Goal: Navigation & Orientation: Understand site structure

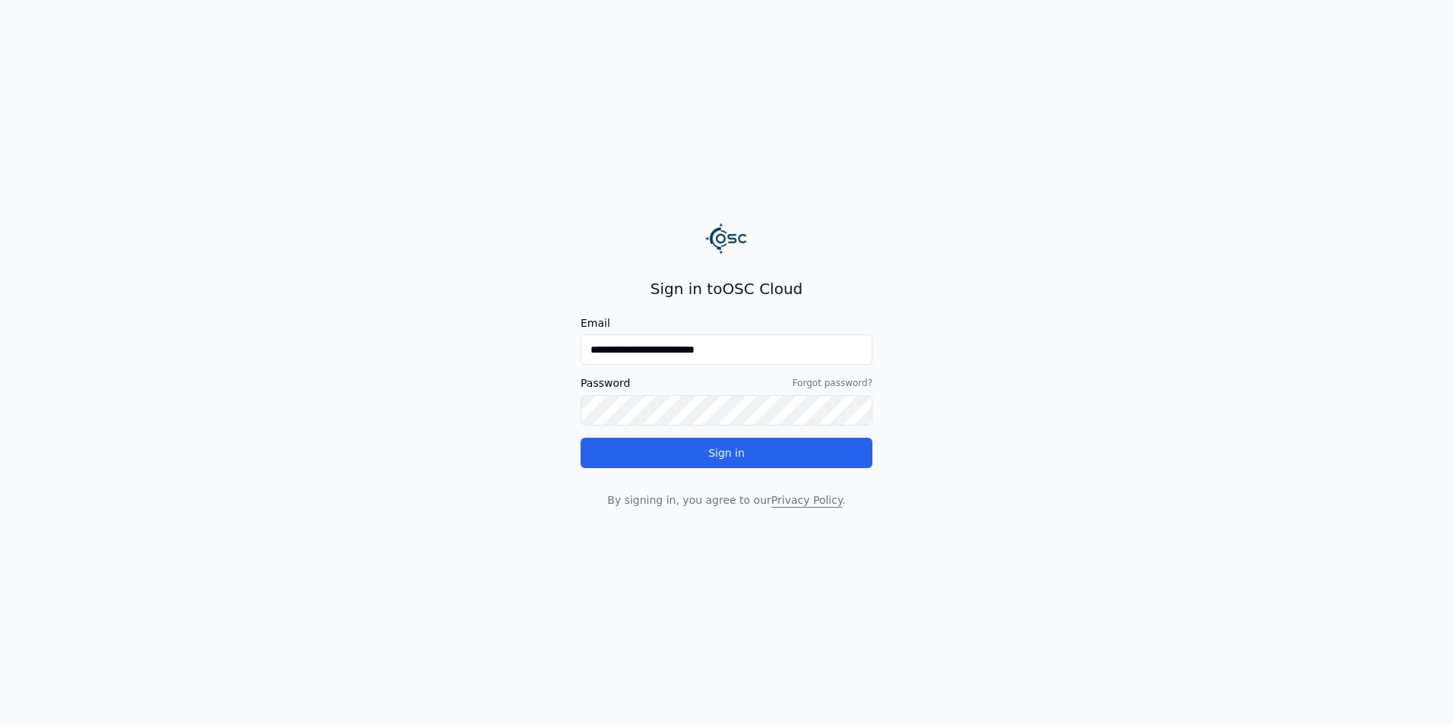
click at [580, 438] on button "Sign in" at bounding box center [726, 453] width 292 height 30
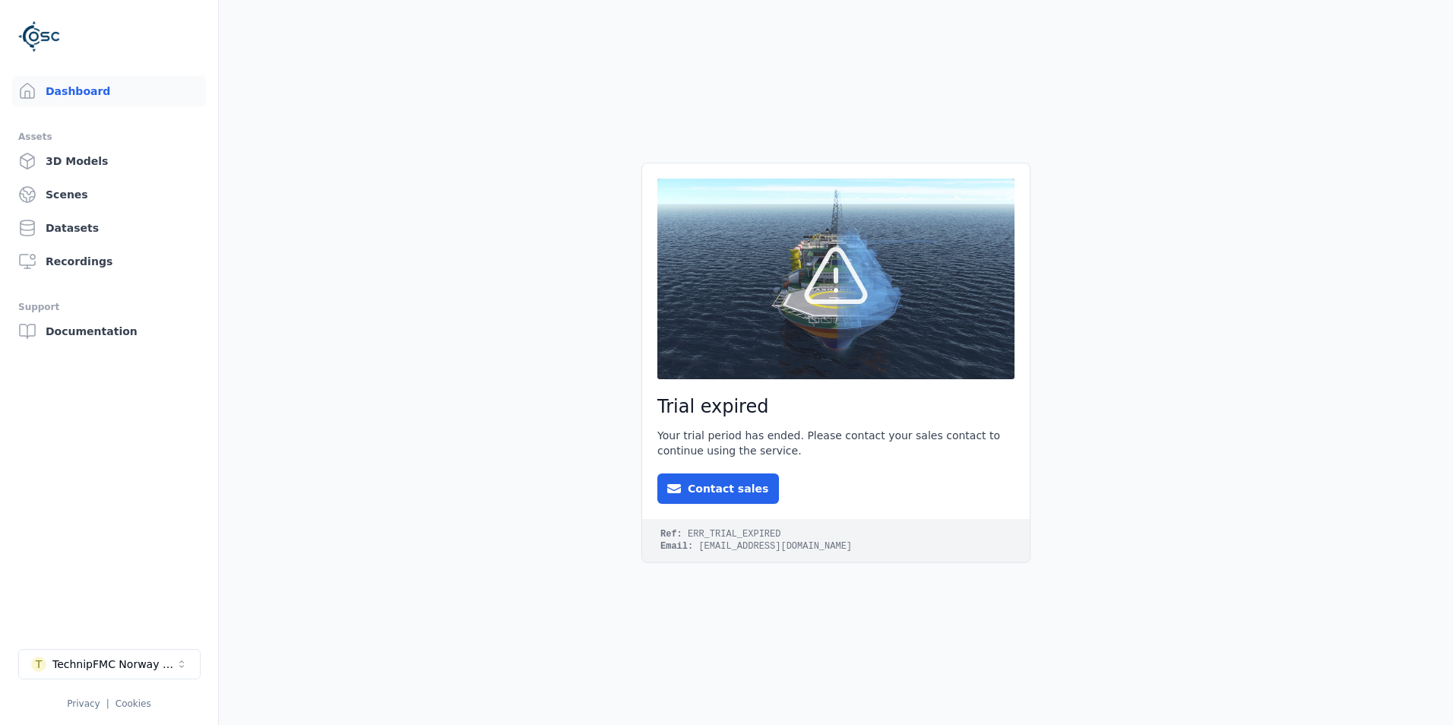
click at [571, 336] on main "Trial expired Your trial period has ended. Please contact your sales contact to…" at bounding box center [836, 362] width 1234 height 725
drag, startPoint x: 633, startPoint y: 526, endPoint x: 856, endPoint y: 539, distance: 223.7
click at [856, 539] on main "Trial expired Your trial period has ended. Please contact your sales contact to…" at bounding box center [836, 362] width 1234 height 725
click at [350, 367] on main "Trial expired Your trial period has ended. Please contact your sales contact to…" at bounding box center [836, 362] width 1234 height 725
click at [112, 160] on link "3D Models" at bounding box center [109, 161] width 194 height 30
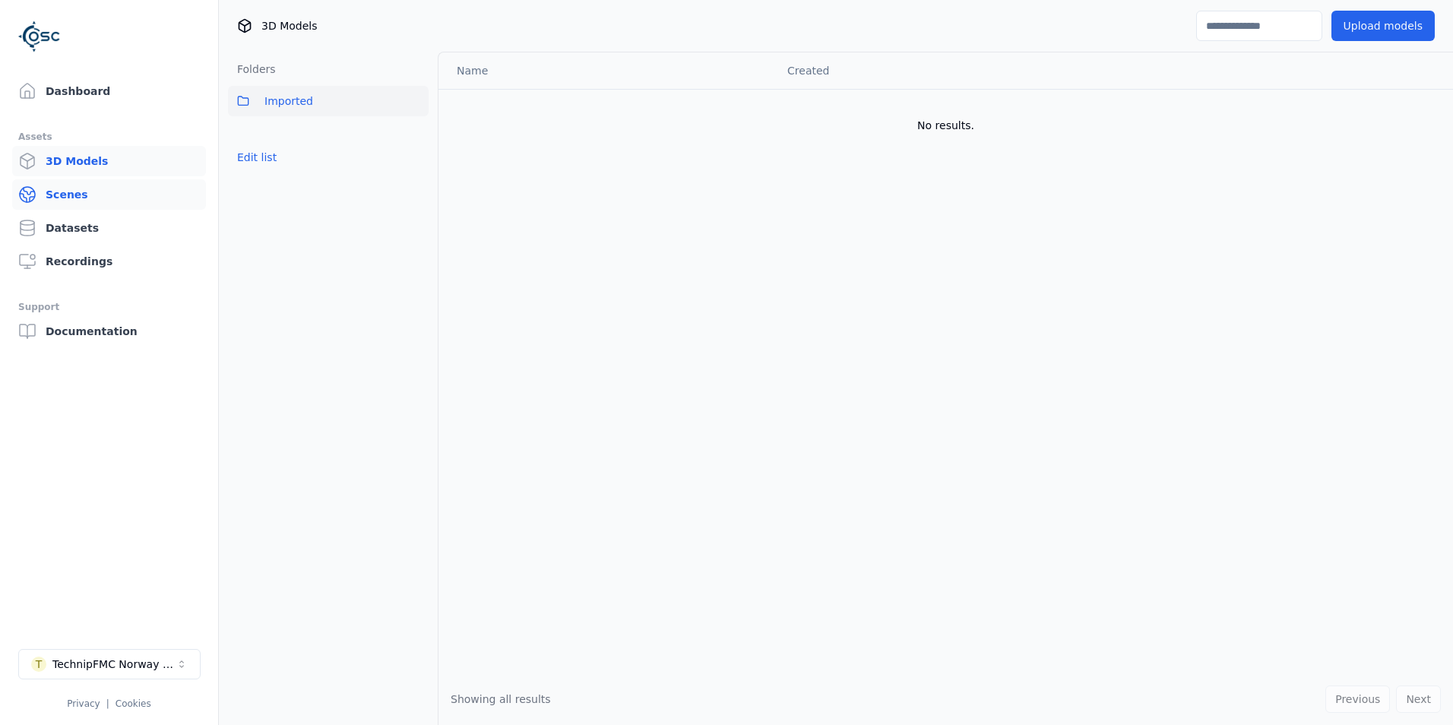
click at [91, 179] on link "Scenes" at bounding box center [109, 194] width 194 height 30
click at [91, 223] on link "Datasets" at bounding box center [109, 228] width 194 height 30
click at [91, 254] on link "Recordings" at bounding box center [109, 261] width 194 height 30
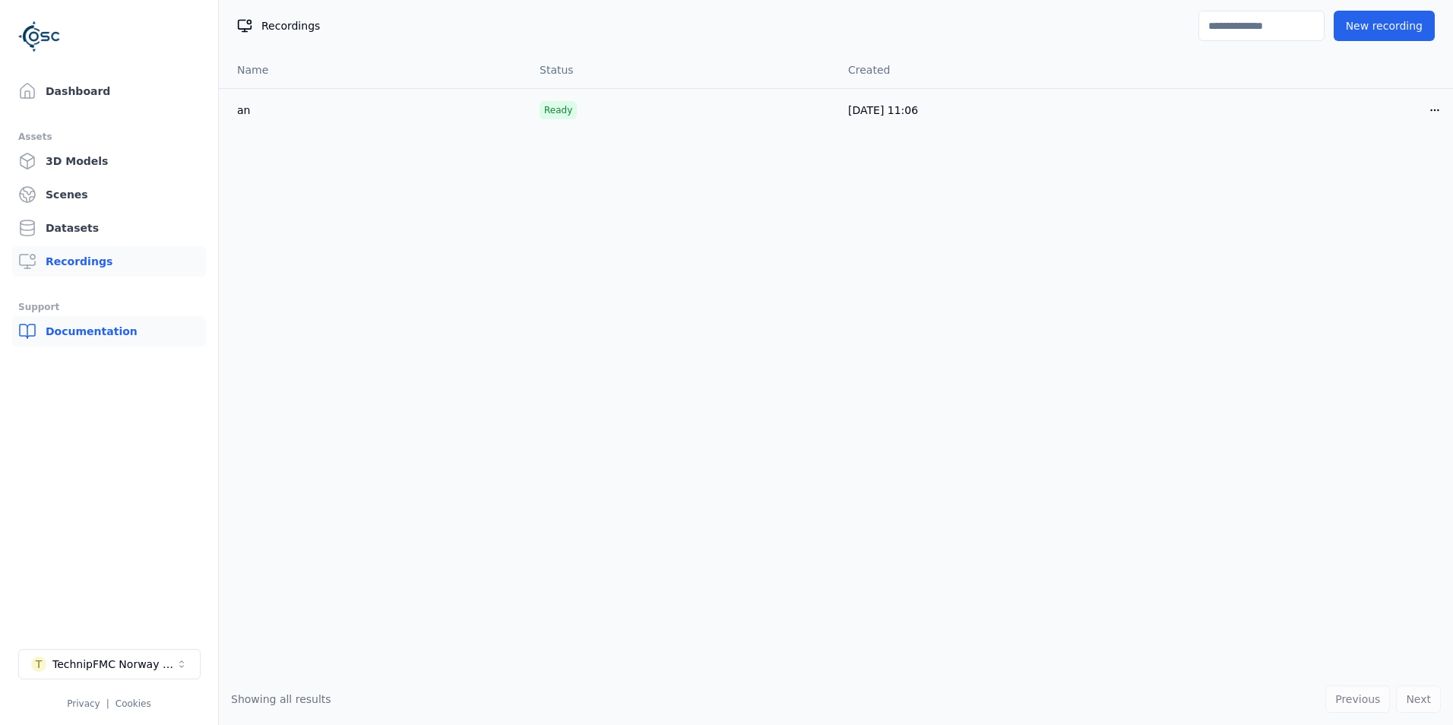
click at [83, 328] on link "Documentation" at bounding box center [109, 331] width 194 height 30
